Goal: Navigation & Orientation: Find specific page/section

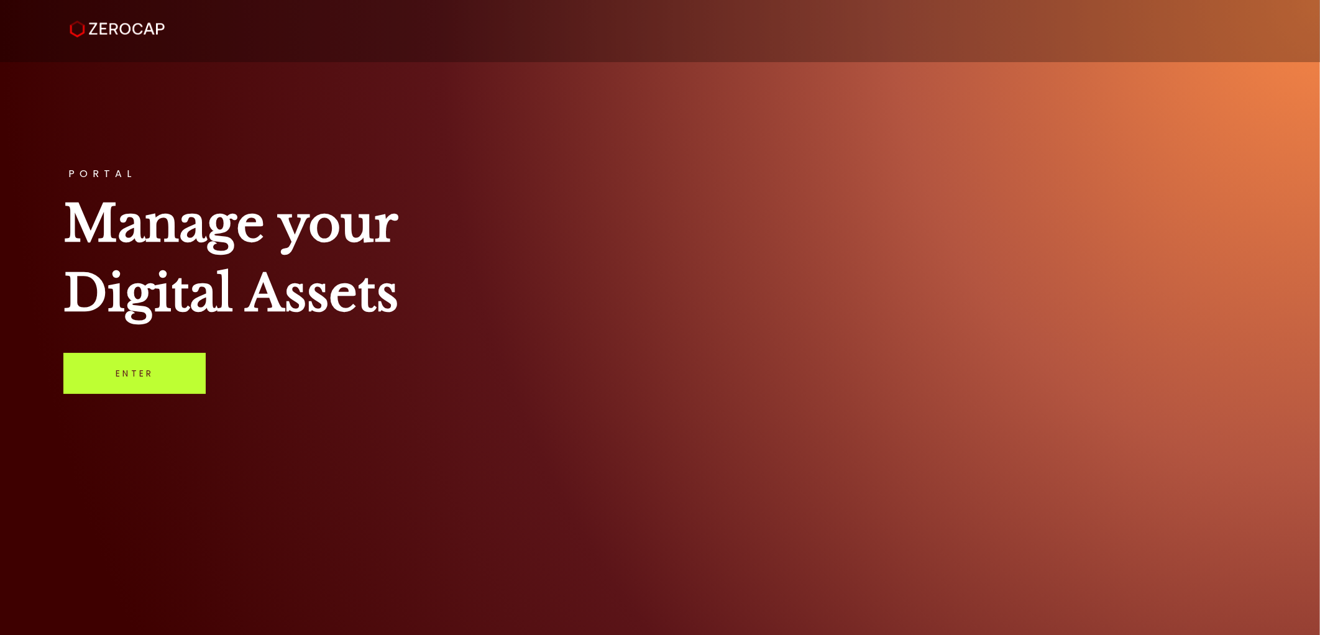
click at [160, 377] on link "Enter" at bounding box center [134, 373] width 142 height 41
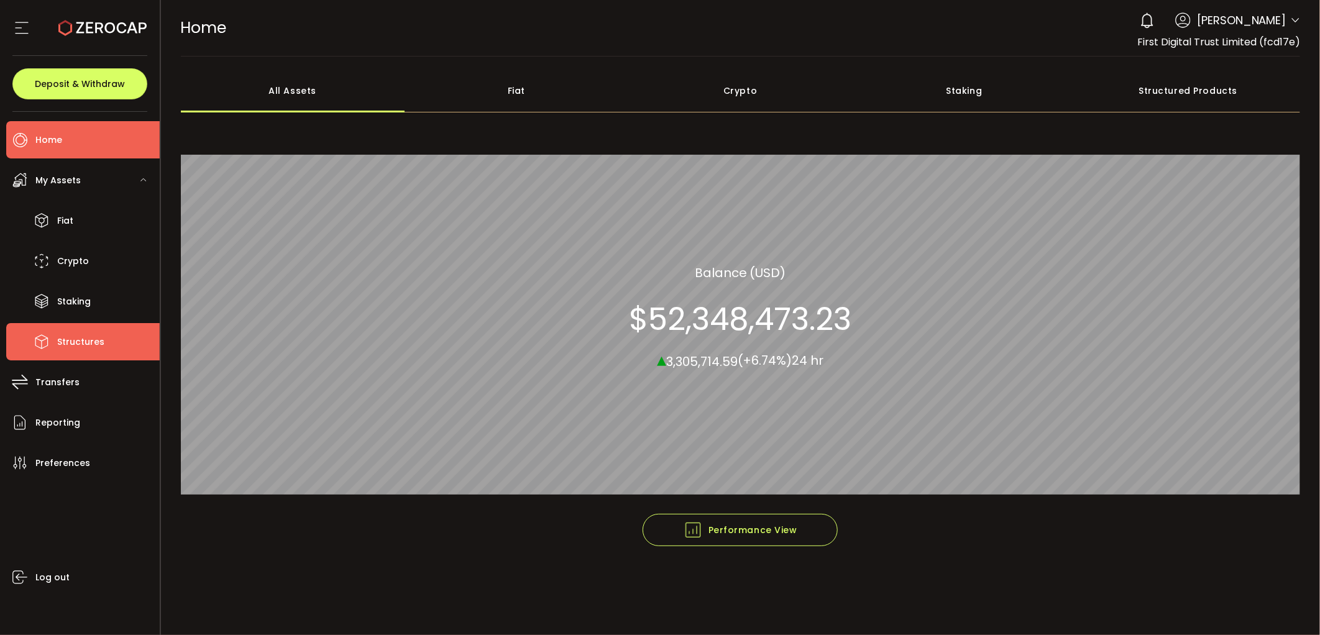
click at [83, 354] on li "Structures" at bounding box center [83, 341] width 154 height 37
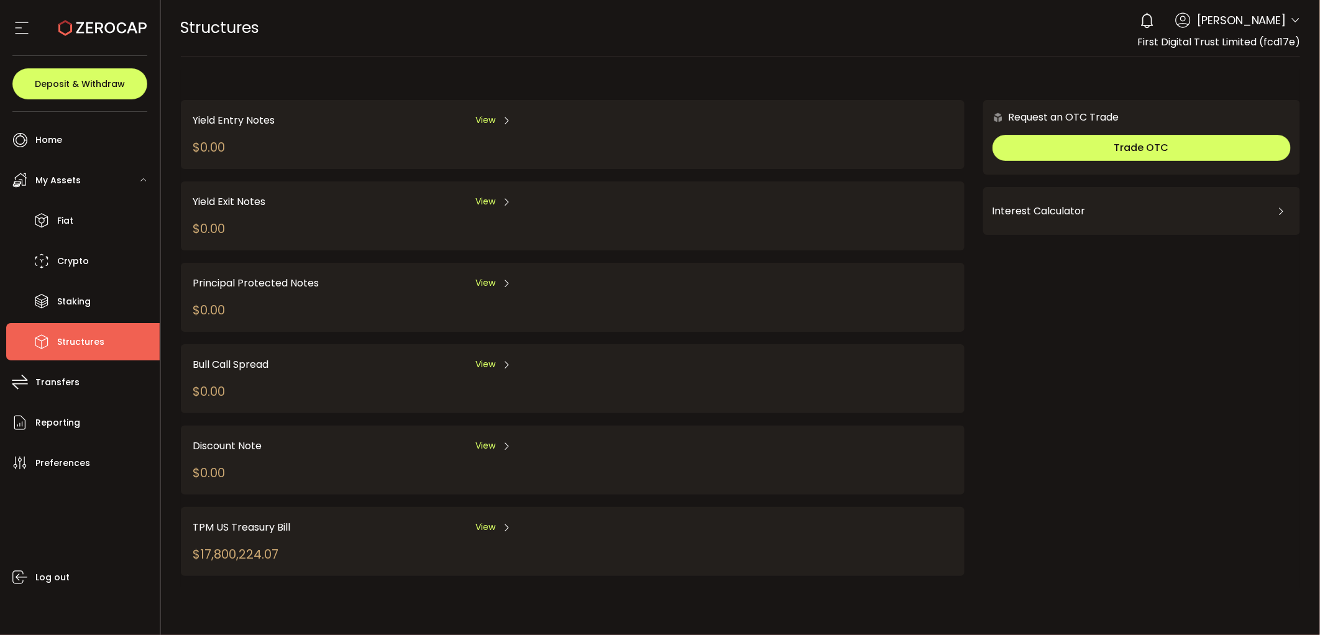
click at [513, 520] on div "TPM US Treasury Bill View" at bounding box center [458, 528] width 531 height 16
